Goal: Task Accomplishment & Management: Manage account settings

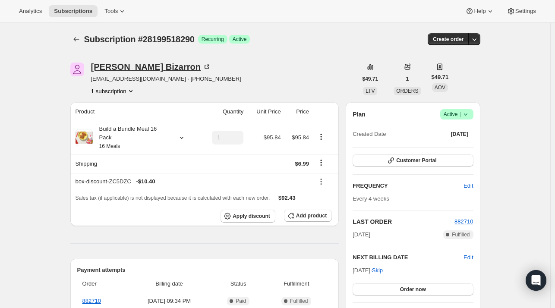
click at [126, 66] on div "Alejandra Bizarron" at bounding box center [151, 67] width 120 height 9
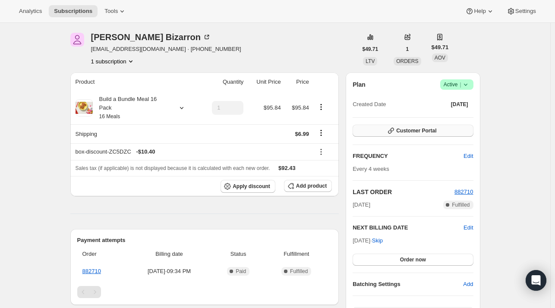
scroll to position [43, 0]
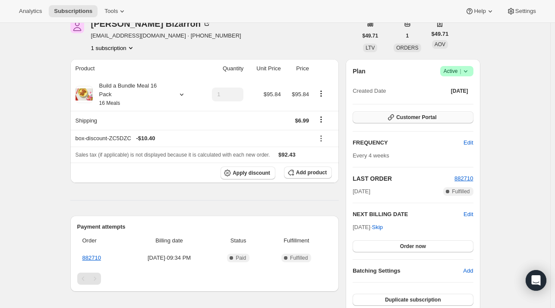
click at [423, 119] on span "Customer Portal" at bounding box center [416, 117] width 40 height 7
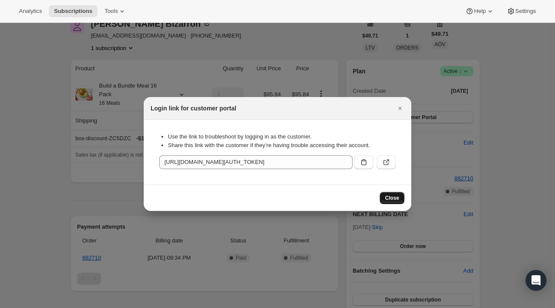
click at [387, 195] on span "Close" at bounding box center [392, 197] width 14 height 7
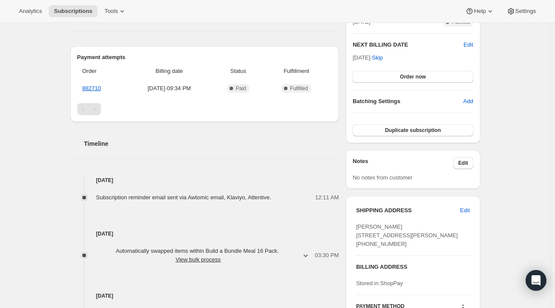
scroll to position [216, 0]
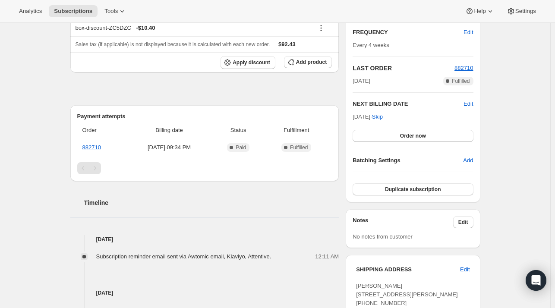
scroll to position [43, 0]
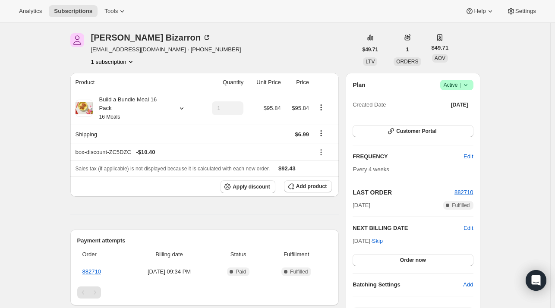
scroll to position [43, 0]
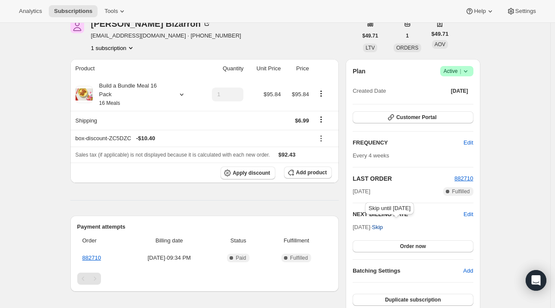
click at [388, 228] on button "Skip" at bounding box center [377, 227] width 21 height 14
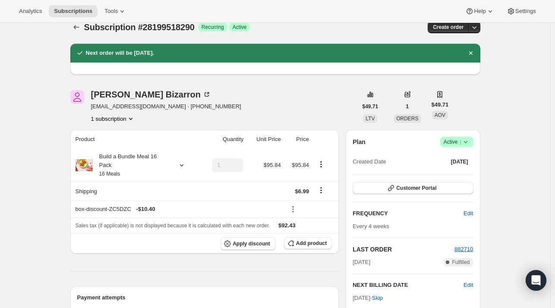
scroll to position [0, 0]
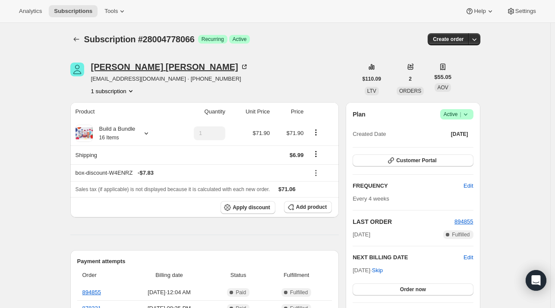
click at [109, 63] on div "[PERSON_NAME]" at bounding box center [169, 67] width 157 height 9
click at [125, 68] on div "Rita Petrick" at bounding box center [169, 67] width 157 height 9
click at [119, 70] on div "Rita Petrick" at bounding box center [169, 67] width 157 height 9
